Goal: Task Accomplishment & Management: Manage account settings

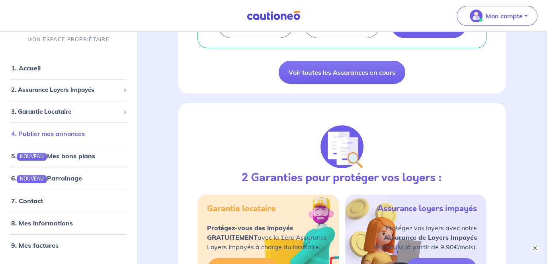
scroll to position [246, 0]
click at [48, 222] on link "8. Mes informations" at bounding box center [40, 223] width 59 height 8
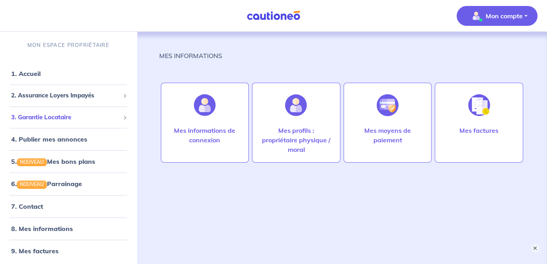
scroll to position [37, 0]
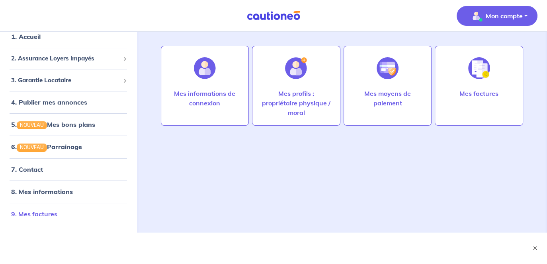
click at [44, 218] on link "9. Mes factures" at bounding box center [34, 214] width 46 height 8
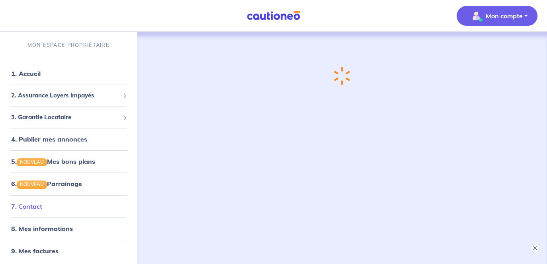
click at [41, 215] on li "7. Contact" at bounding box center [68, 206] width 131 height 22
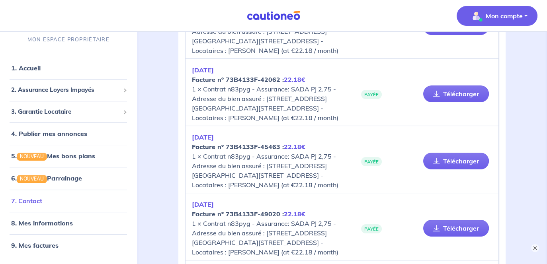
scroll to position [139, 0]
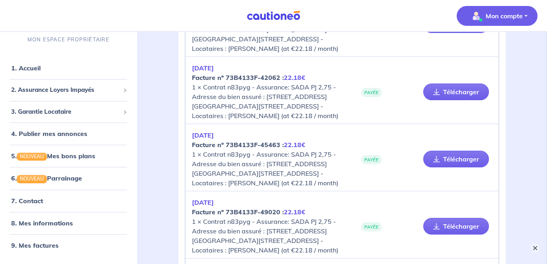
click at [532, 247] on button "×" at bounding box center [535, 249] width 10 height 10
click at [29, 247] on link "9. Mes factures" at bounding box center [34, 246] width 46 height 8
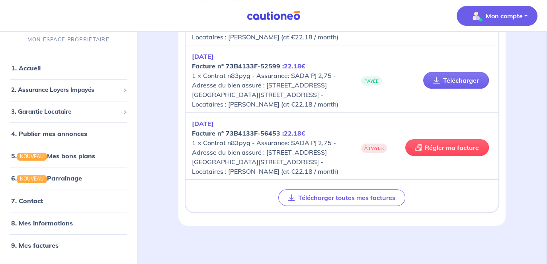
scroll to position [359, 0]
click at [447, 89] on link "Télécharger" at bounding box center [456, 80] width 66 height 17
click at [430, 156] on link "Régler ma facture" at bounding box center [447, 147] width 84 height 17
click at [75, 91] on span "2. Assurance Loyers Impayés" at bounding box center [65, 90] width 109 height 9
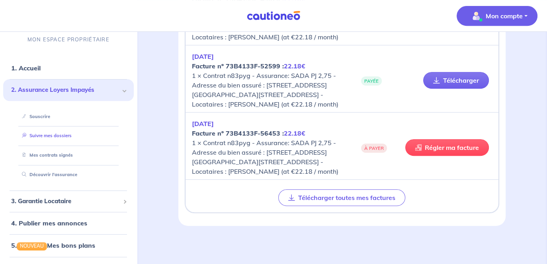
click at [41, 144] on li "Suivre mes dossiers" at bounding box center [68, 137] width 111 height 20
click at [45, 137] on link "Suivre mes dossiers" at bounding box center [45, 136] width 53 height 6
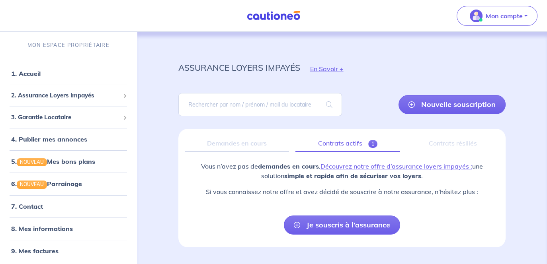
click at [372, 145] on span "1" at bounding box center [372, 144] width 9 height 8
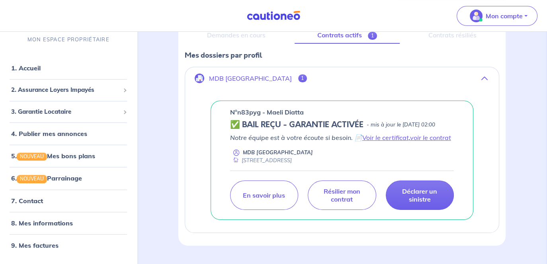
scroll to position [109, 0]
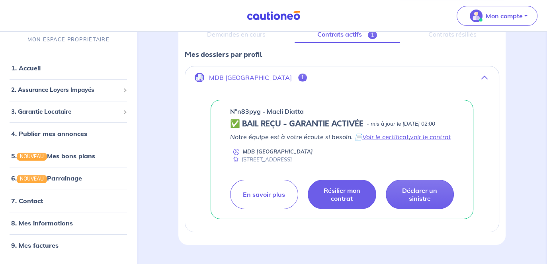
click at [342, 203] on p "Résilier mon contrat" at bounding box center [342, 195] width 48 height 16
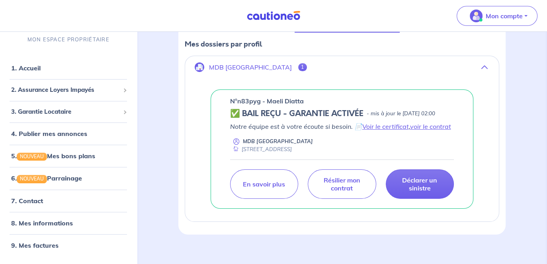
scroll to position [122, 0]
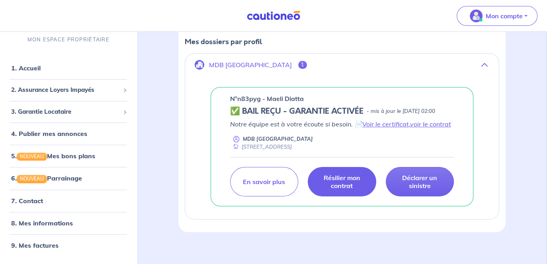
click at [350, 190] on p "Résilier mon contrat" at bounding box center [342, 182] width 48 height 16
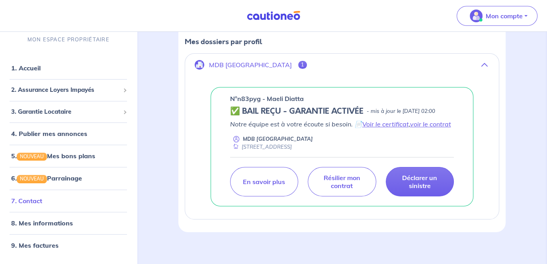
click at [25, 203] on link "7. Contact" at bounding box center [26, 201] width 31 height 8
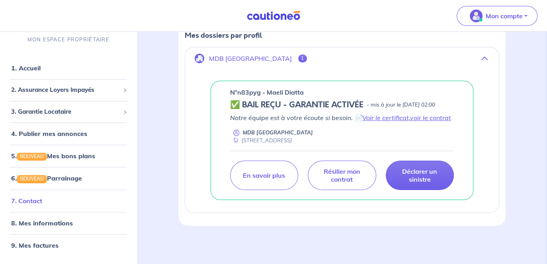
scroll to position [136, 0]
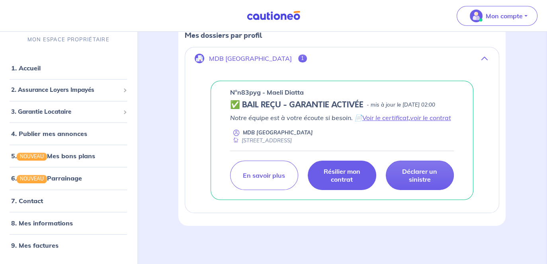
click at [328, 173] on p "Résilier mon contrat" at bounding box center [342, 176] width 48 height 16
